Goal: Task Accomplishment & Management: Use online tool/utility

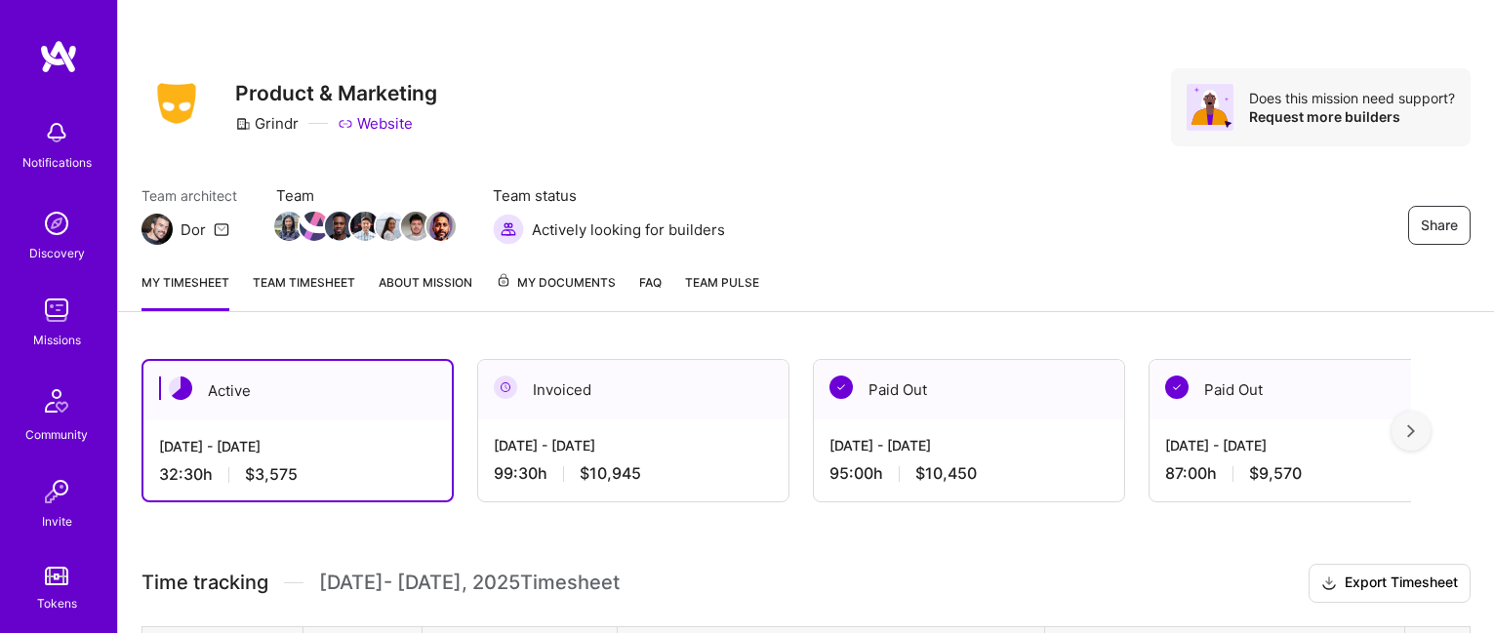
scroll to position [413, 0]
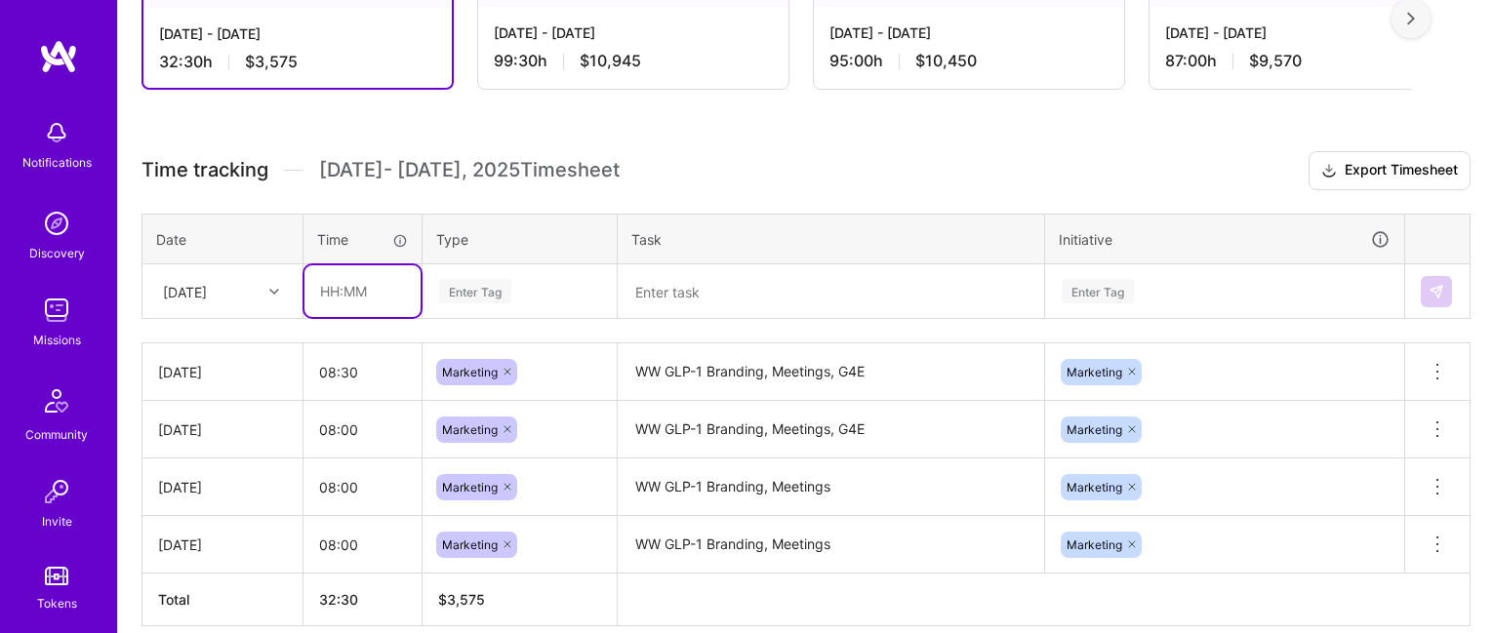
click at [327, 288] on input "text" at bounding box center [362, 291] width 116 height 52
type input "08:00"
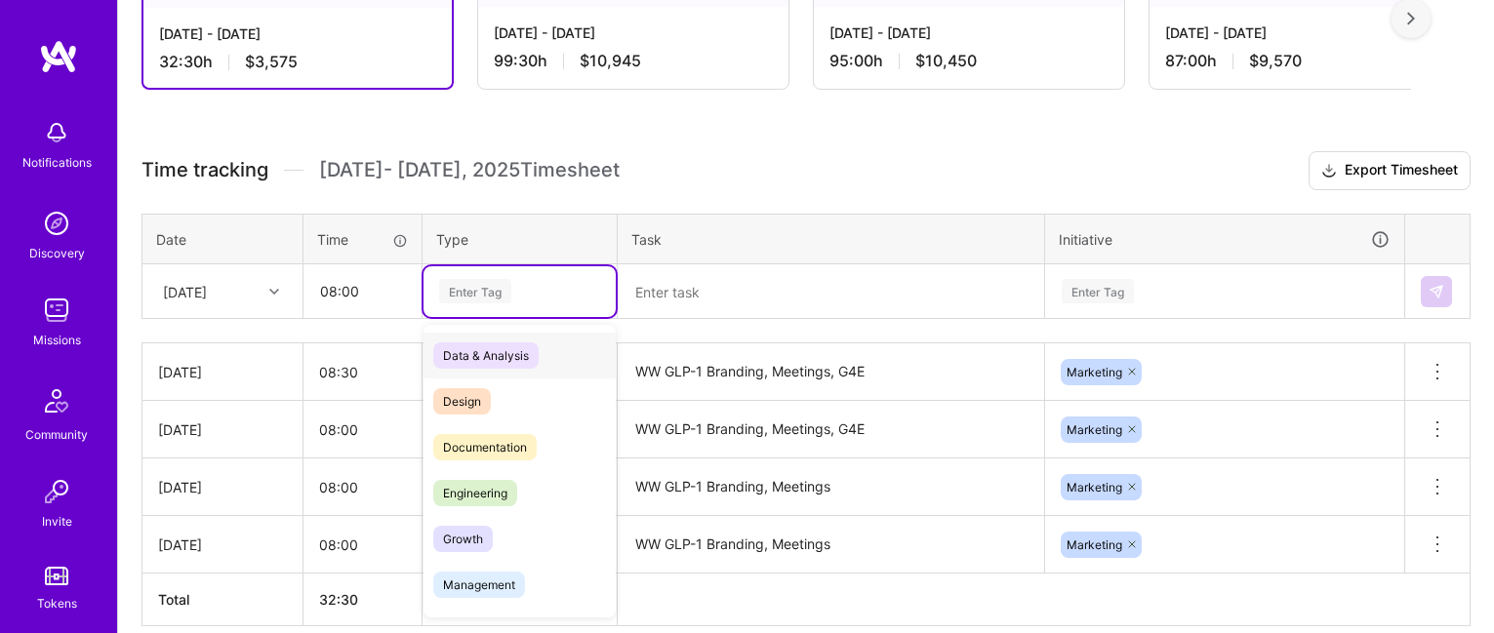
click at [469, 298] on div "Enter Tag" at bounding box center [475, 291] width 72 height 30
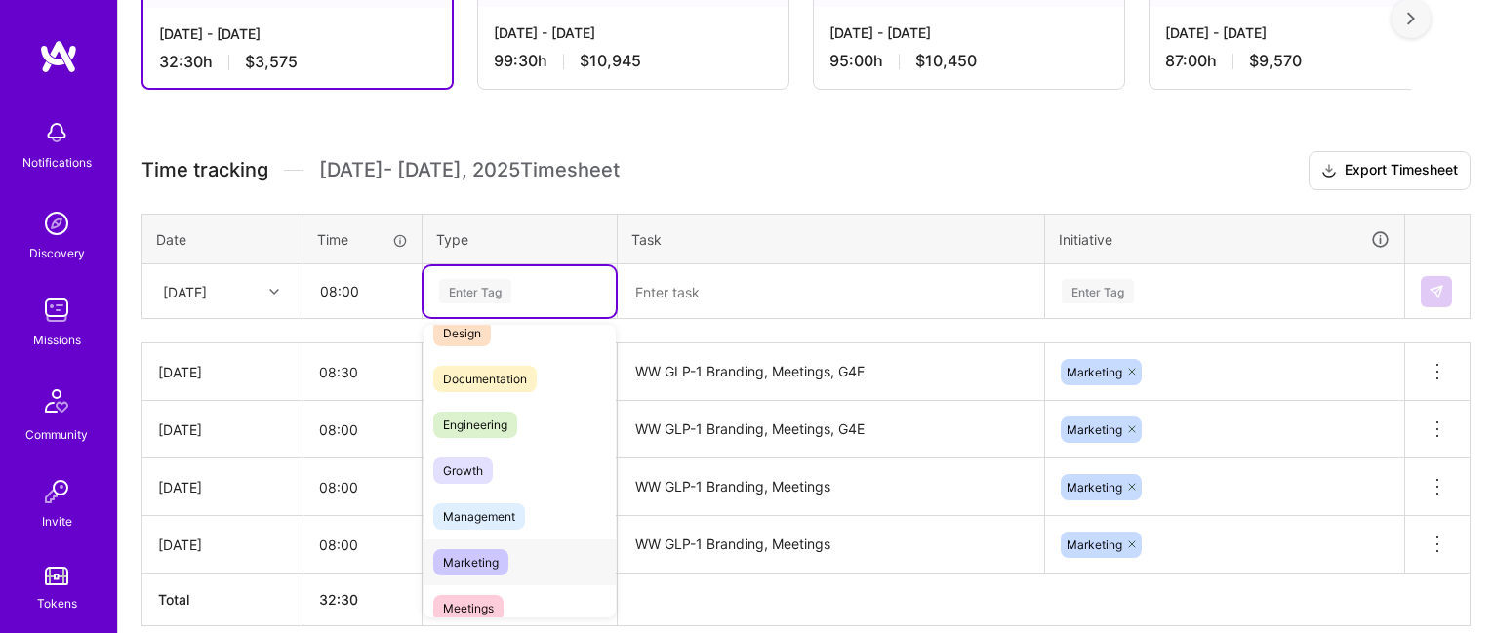
scroll to position [66, 0]
click at [522, 554] on div "Marketing" at bounding box center [519, 564] width 192 height 46
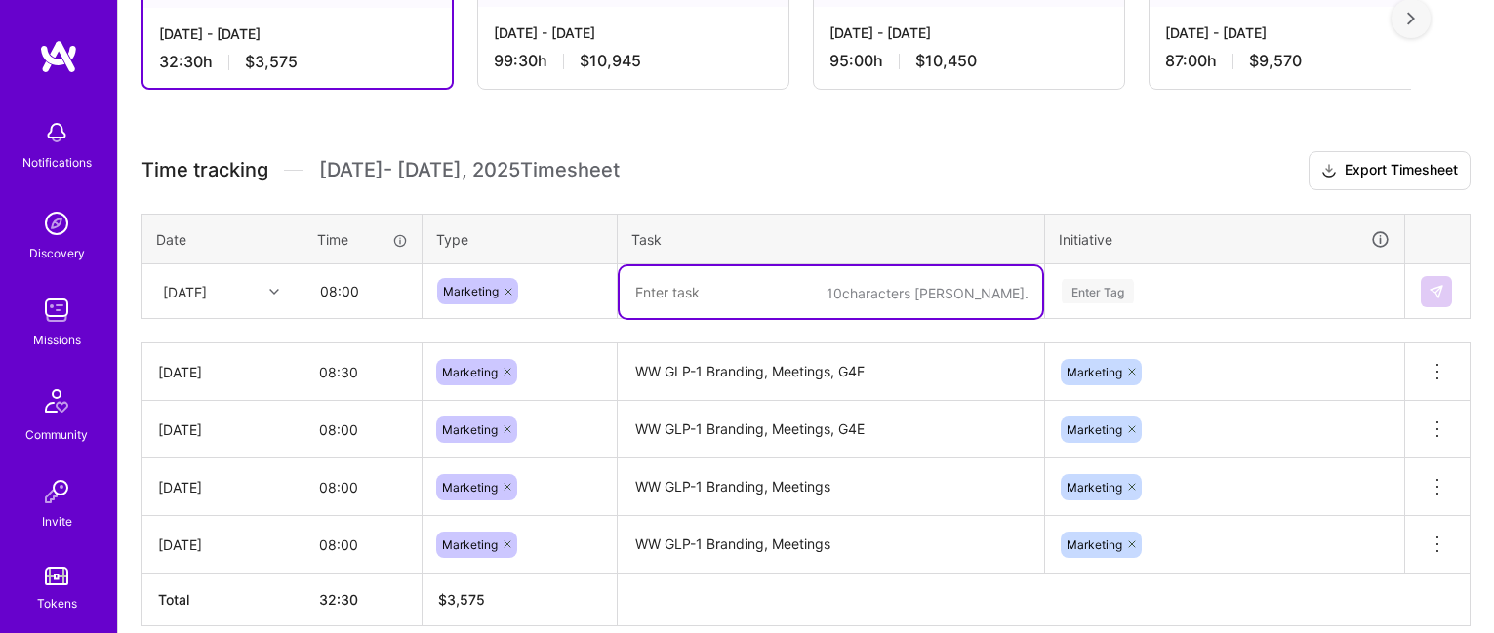
click at [733, 282] on textarea at bounding box center [830, 292] width 422 height 52
click at [882, 378] on textarea "WW GLP-1 Branding, Meetings, G4E" at bounding box center [830, 372] width 422 height 54
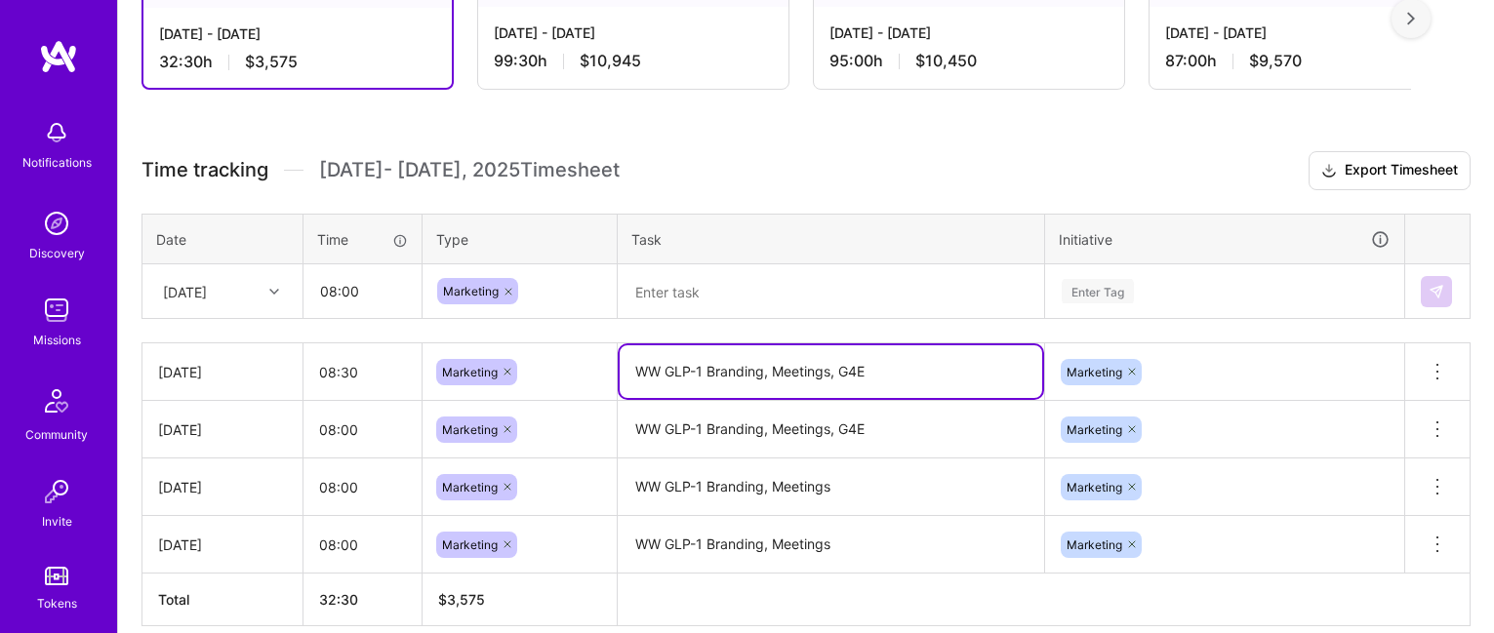
click at [739, 279] on textarea at bounding box center [830, 292] width 422 height 52
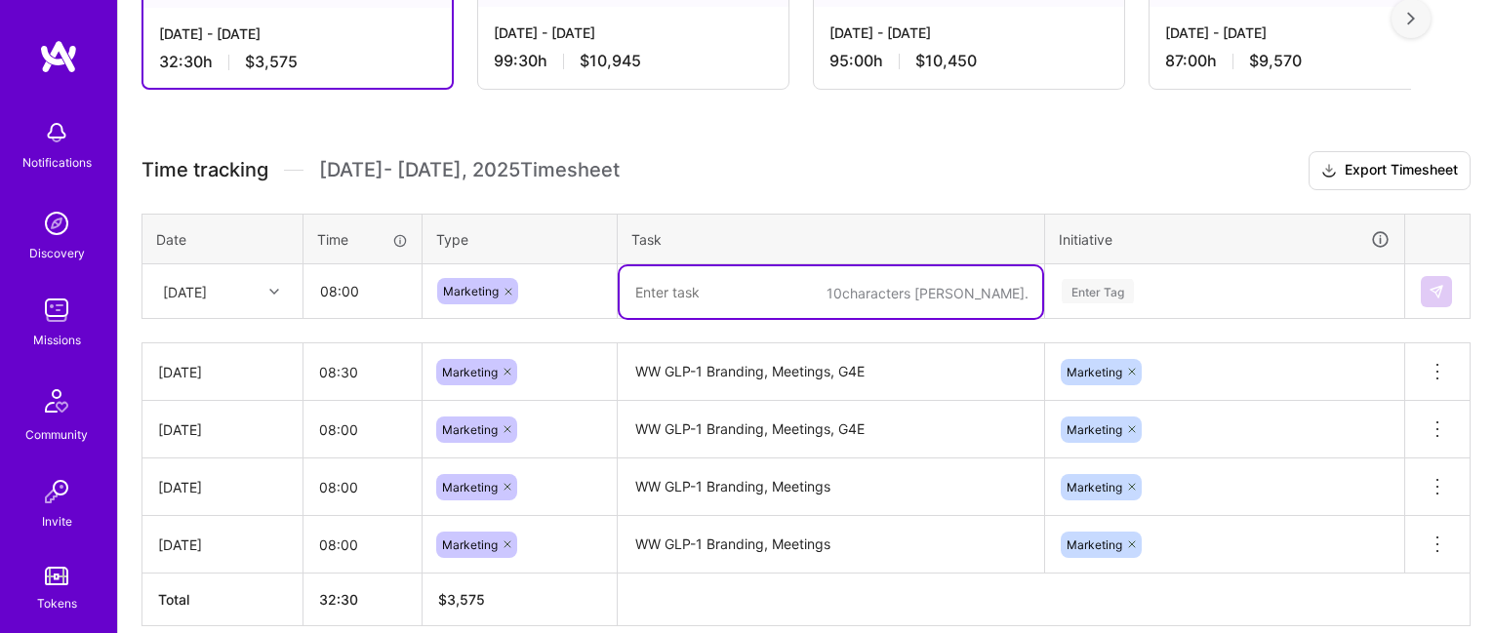
paste textarea "WW GLP-1 Branding, Meetings, G4E"
click at [1087, 288] on div "Enter Tag" at bounding box center [1224, 291] width 357 height 51
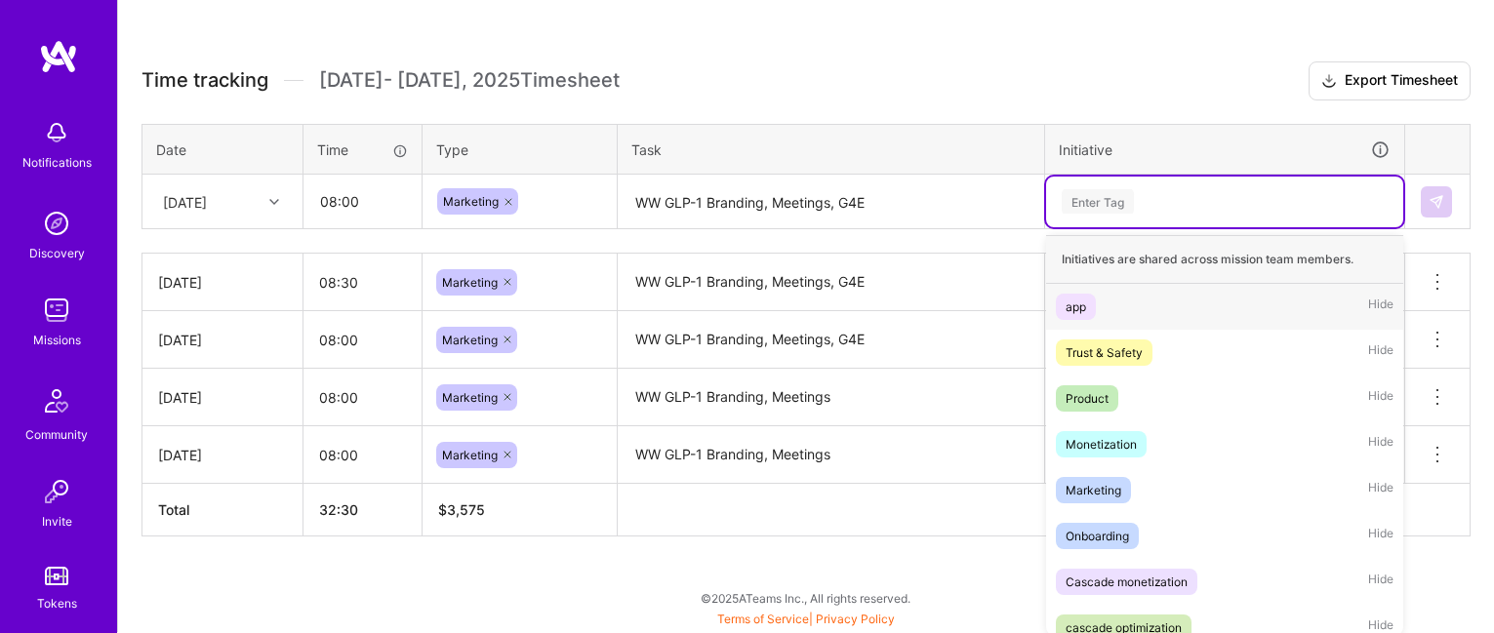
scroll to position [503, 0]
click at [1120, 495] on span "Marketing" at bounding box center [1093, 489] width 75 height 26
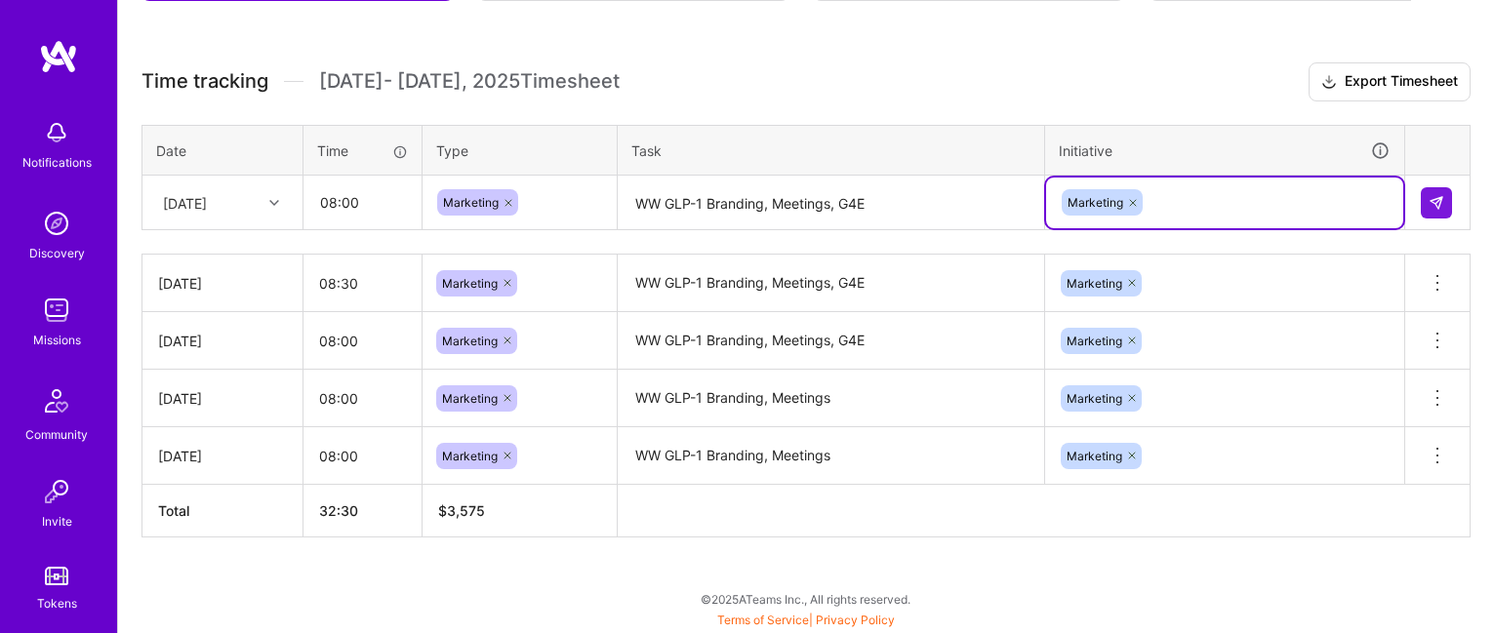
scroll to position [500, 0]
click at [873, 202] on textarea "WW GLP-1 Branding, Meetings, G4E" at bounding box center [830, 205] width 422 height 52
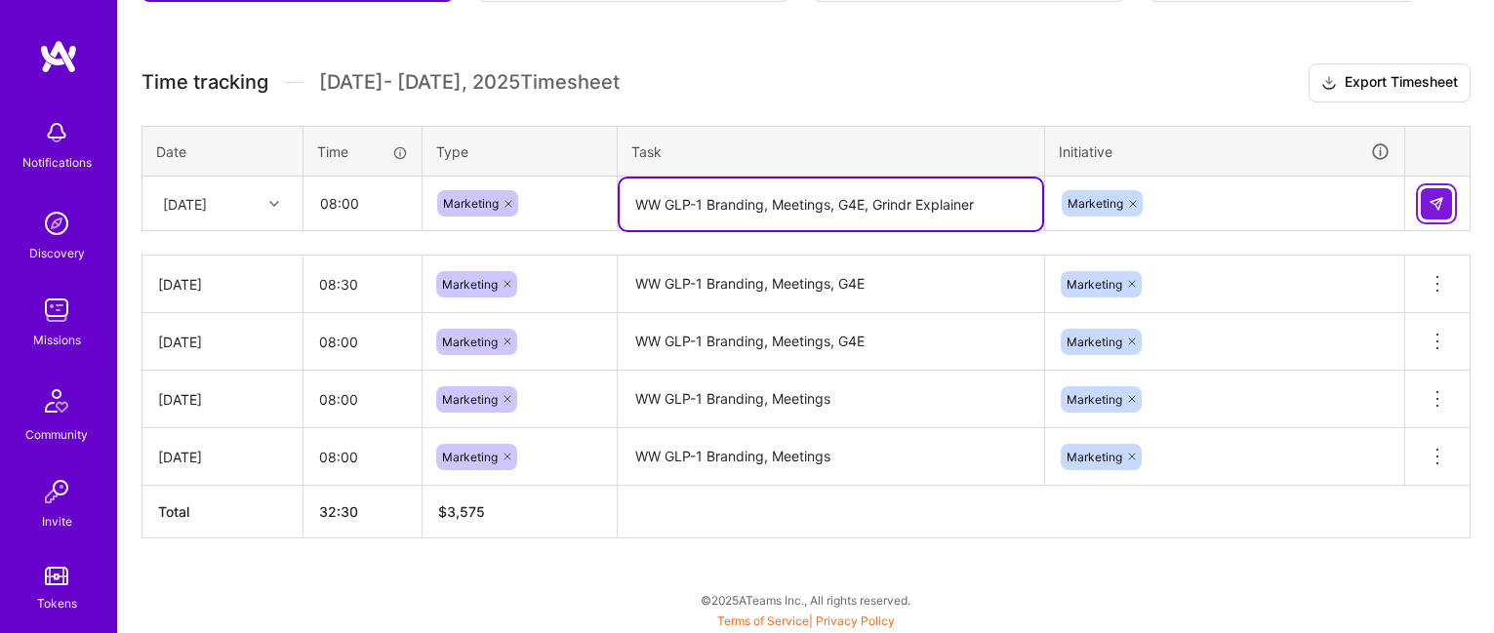
type textarea "WW GLP-1 Branding, Meetings, G4E, Grindr Explainer"
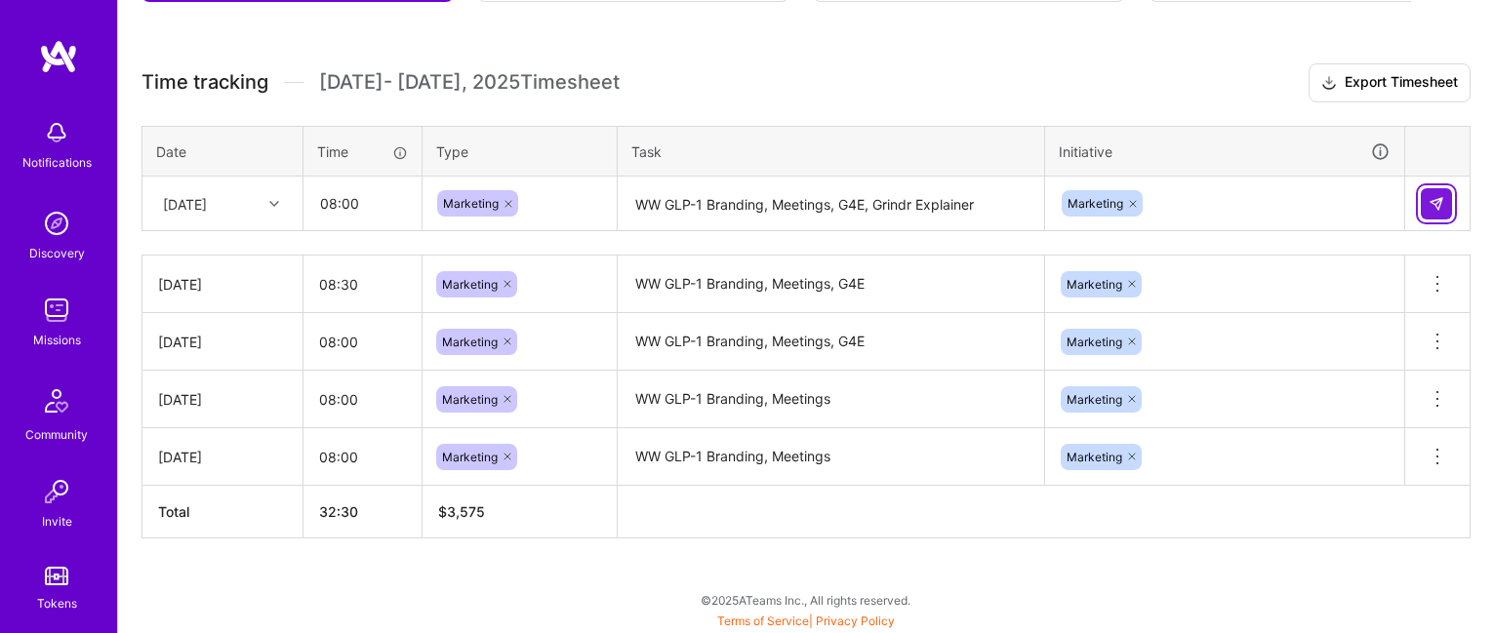
click at [1432, 210] on button at bounding box center [1435, 203] width 31 height 31
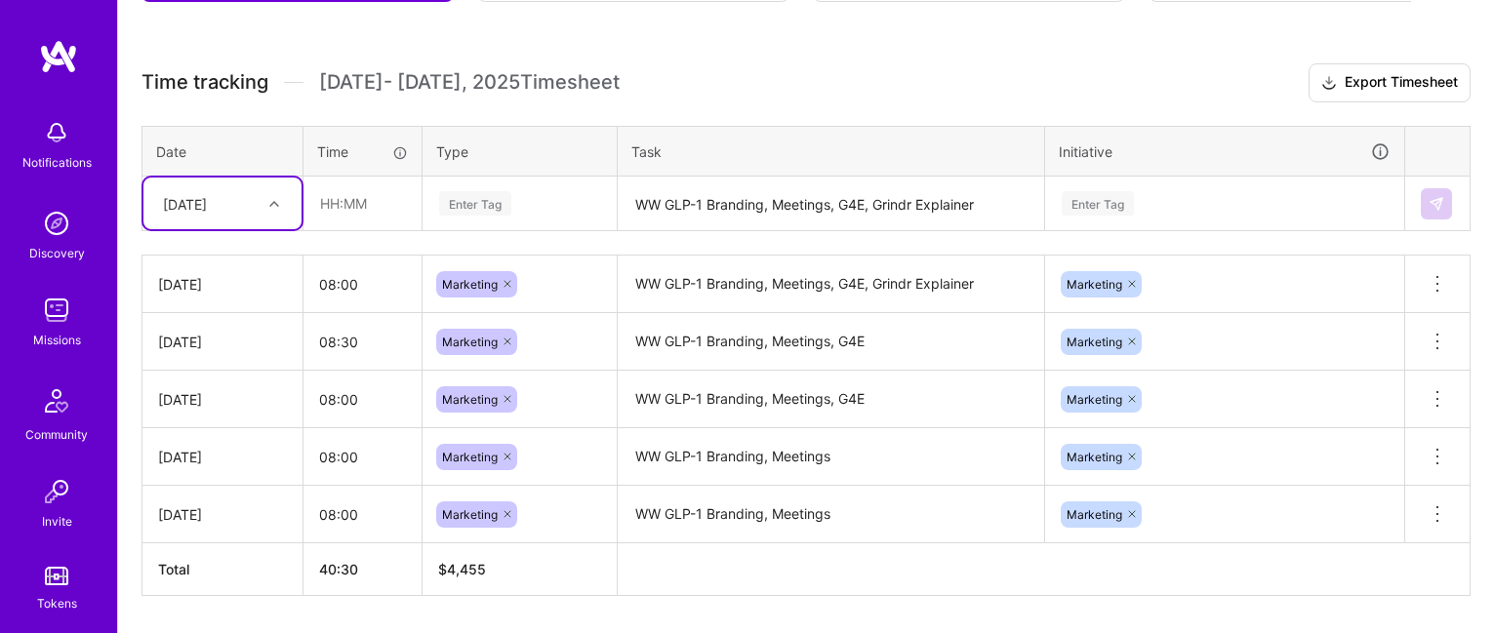
scroll to position [499, 0]
